Goal: Check status: Check status

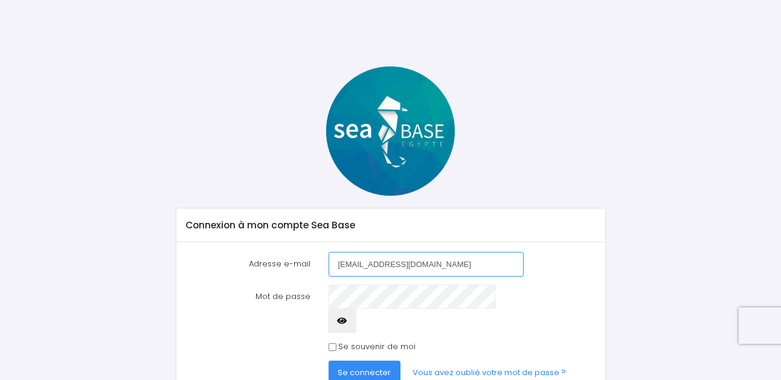
type input "marc.pozzobon@cern.ch"
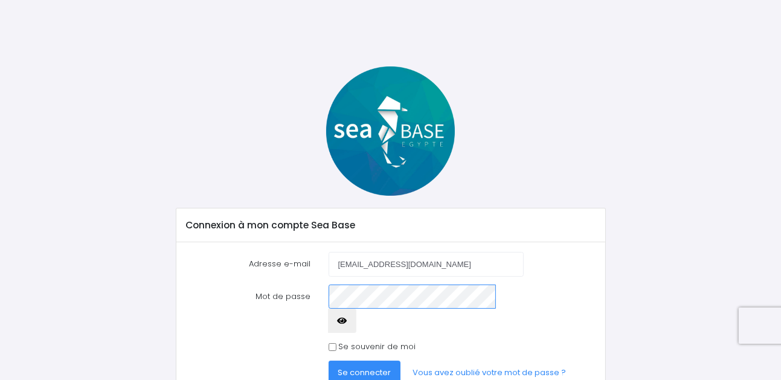
click at [328, 360] on button "Se connecter" at bounding box center [364, 372] width 72 height 24
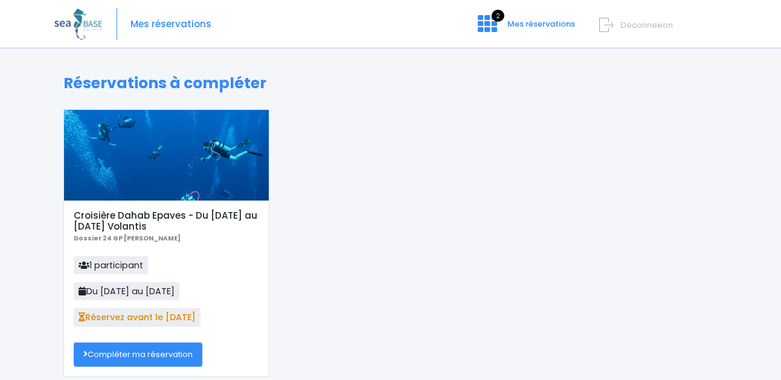
click at [149, 356] on link "Compléter ma réservation" at bounding box center [138, 354] width 129 height 24
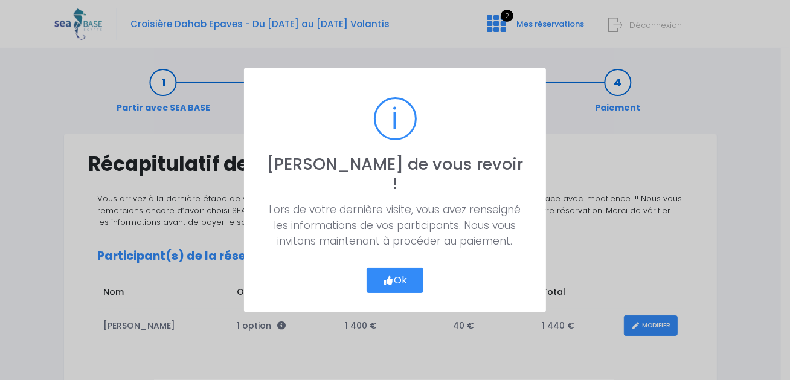
click at [400, 270] on button "Ok" at bounding box center [394, 279] width 57 height 25
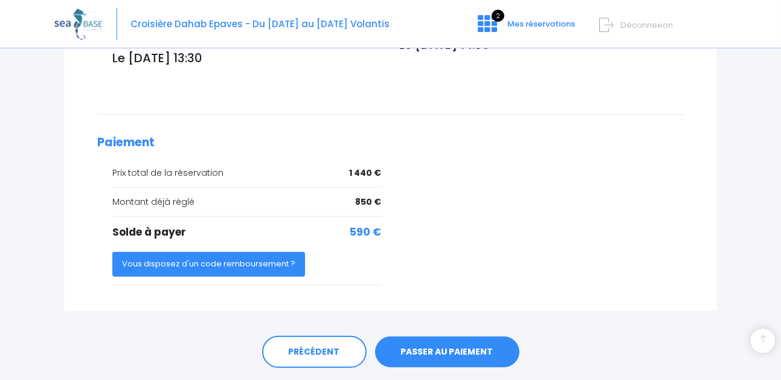
scroll to position [501, 0]
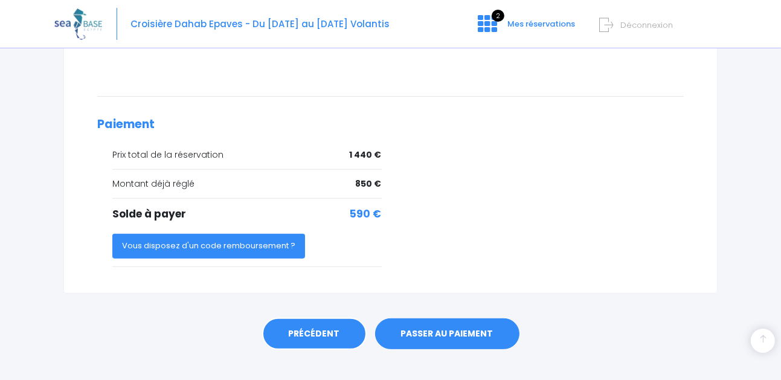
click at [323, 320] on link "PRÉCÉDENT" at bounding box center [314, 334] width 104 height 33
